Goal: Information Seeking & Learning: Learn about a topic

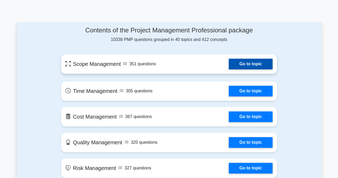
click at [265, 66] on link "Go to topic" at bounding box center [251, 64] width 44 height 11
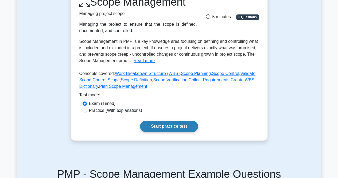
click at [187, 125] on link "Start practice test" at bounding box center [169, 126] width 58 height 11
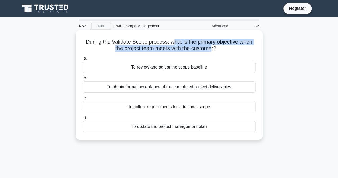
drag, startPoint x: 173, startPoint y: 44, endPoint x: 205, endPoint y: 63, distance: 37.3
click at [212, 52] on div "During the Validate Scope process, what is the primary objective when the proje…" at bounding box center [169, 84] width 183 height 105
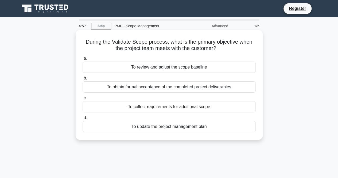
click at [179, 68] on div "To review and adjust the scope baseline" at bounding box center [169, 67] width 173 height 11
click at [83, 60] on input "a. To review and adjust the scope baseline" at bounding box center [83, 58] width 0 height 3
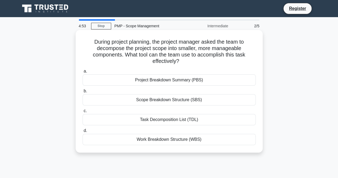
drag, startPoint x: 160, startPoint y: 44, endPoint x: 193, endPoint y: 63, distance: 38.1
click at [191, 60] on h5 "During project planning, the project manager asked the team to decompose the pr…" at bounding box center [169, 52] width 174 height 26
click at [184, 81] on div "Project Breakdown Summary (PBS)" at bounding box center [169, 79] width 173 height 11
click at [83, 73] on input "a. Project Breakdown Summary (PBS)" at bounding box center [83, 71] width 0 height 3
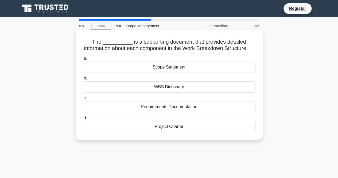
click at [171, 93] on div "WBS Dictionary" at bounding box center [169, 86] width 173 height 11
click at [83, 80] on input "b. WBS Dictionary" at bounding box center [83, 78] width 0 height 3
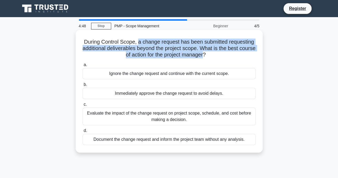
drag, startPoint x: 139, startPoint y: 44, endPoint x: 214, endPoint y: 54, distance: 75.8
click at [214, 54] on h5 "During Control Scope, a change request has been submitted requesting additional…" at bounding box center [169, 49] width 174 height 20
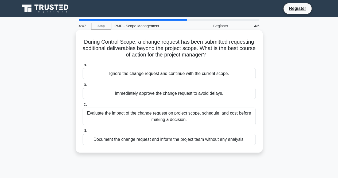
click at [176, 75] on div "Ignore the change request and continue with the current scope." at bounding box center [169, 73] width 173 height 11
click at [83, 67] on input "a. Ignore the change request and continue with the current scope." at bounding box center [83, 64] width 0 height 3
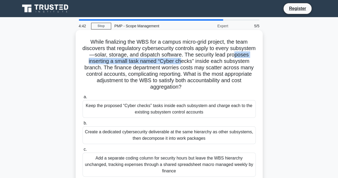
drag, startPoint x: 98, startPoint y: 62, endPoint x: 206, endPoint y: 63, distance: 108.4
click at [206, 63] on h5 "While finalizing the WBS for a campus micro-grid project, the team discovers th…" at bounding box center [169, 65] width 174 height 52
drag, startPoint x: 135, startPoint y: 69, endPoint x: 188, endPoint y: 86, distance: 55.8
click at [188, 86] on h5 "While finalizing the WBS for a campus micro-grid project, the team discovers th…" at bounding box center [169, 65] width 174 height 52
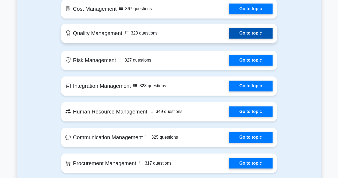
scroll to position [375, 0]
